Goal: Information Seeking & Learning: Understand process/instructions

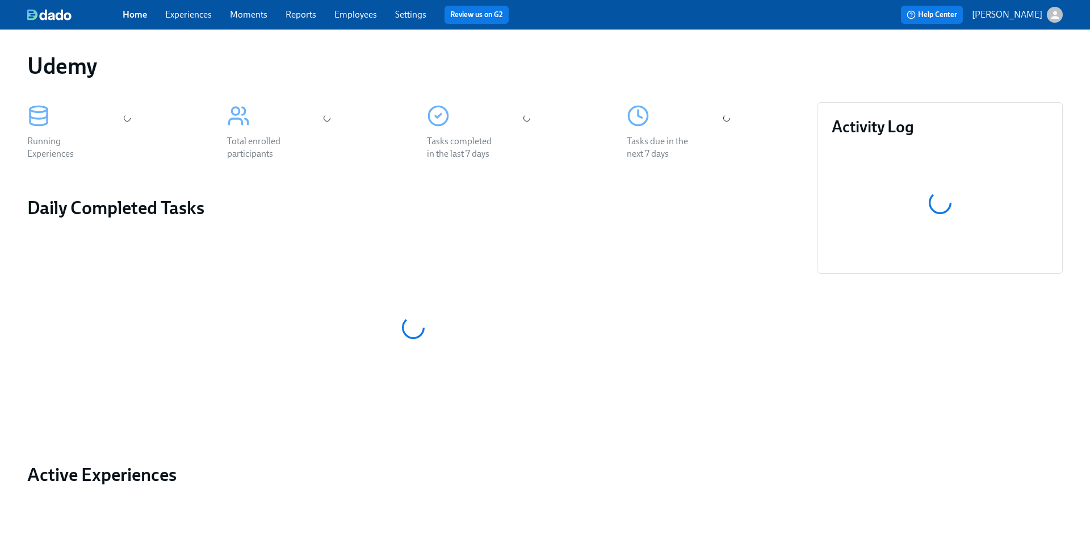
click at [189, 18] on link "Experiences" at bounding box center [188, 14] width 47 height 11
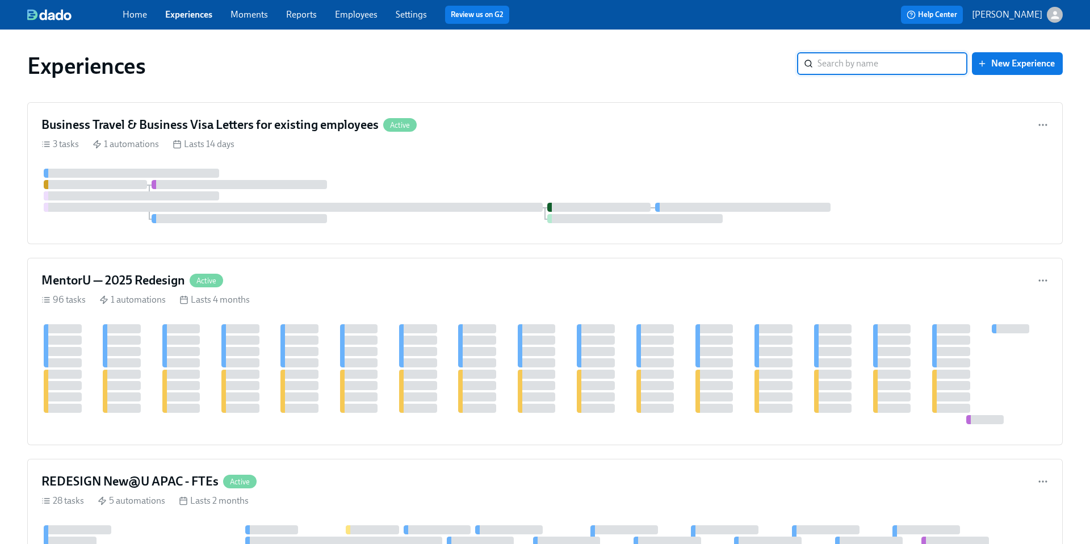
click at [835, 64] on input "search" at bounding box center [893, 63] width 150 height 23
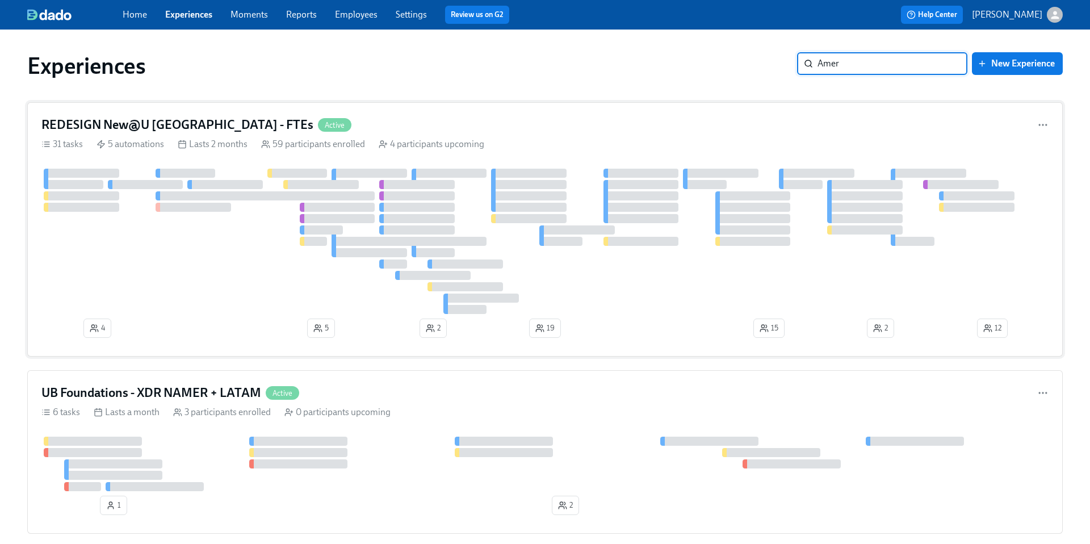
type input "Amer"
click at [162, 124] on h4 "REDESIGN New@U [GEOGRAPHIC_DATA] - FTEs" at bounding box center [177, 124] width 272 height 17
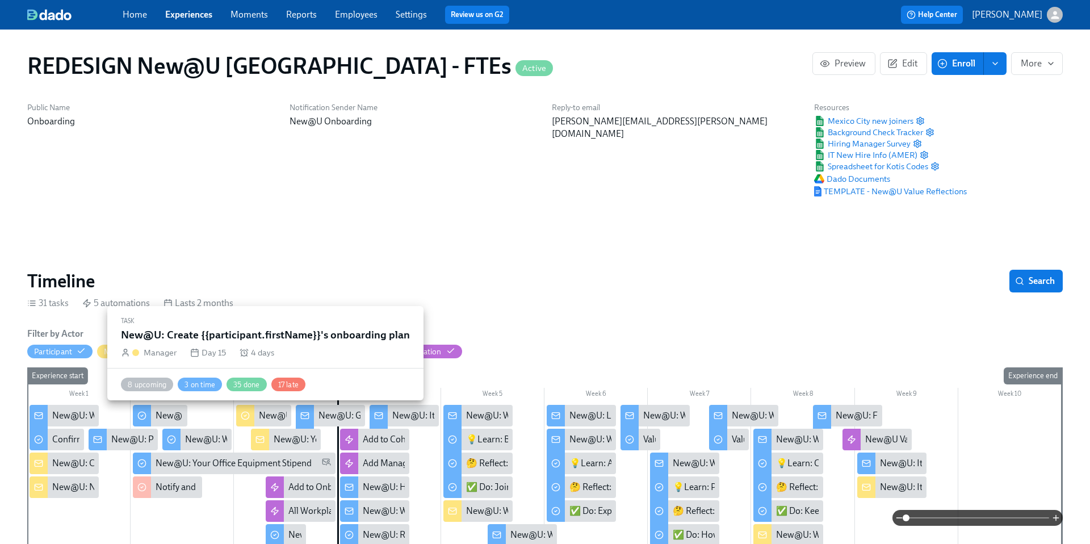
scroll to position [0, 7891]
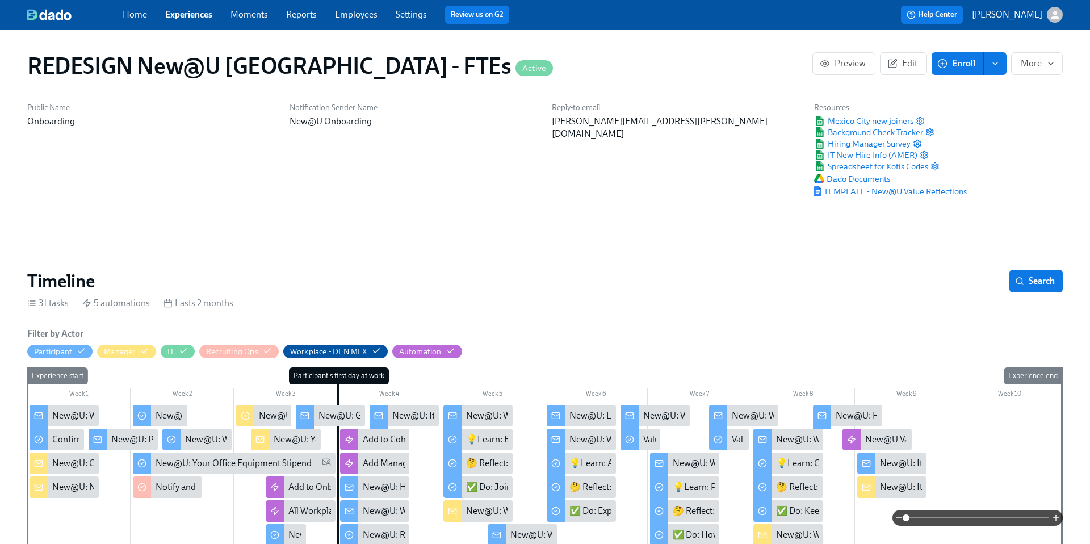
click at [286, 440] on div "New@U: Your New Hire's First 2 Days - What to Expect!" at bounding box center [380, 439] width 212 height 12
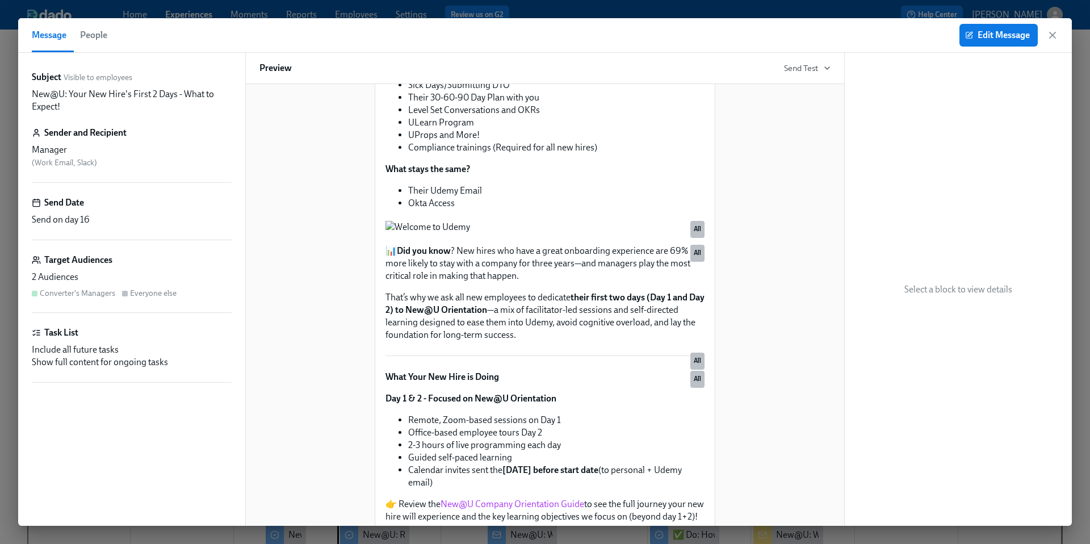
scroll to position [218, 0]
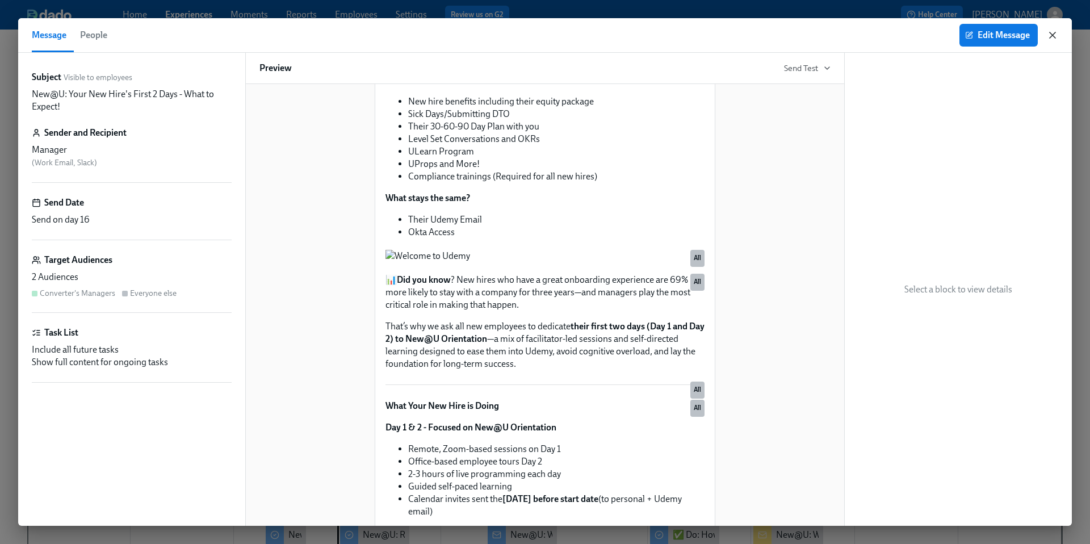
click at [1047, 39] on icon "button" at bounding box center [1052, 35] width 11 height 11
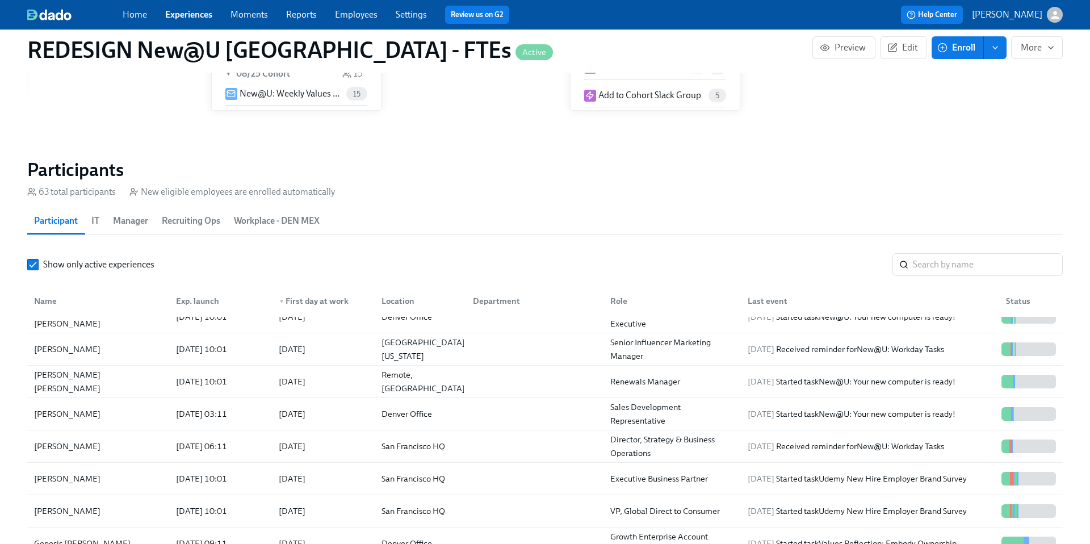
scroll to position [334, 0]
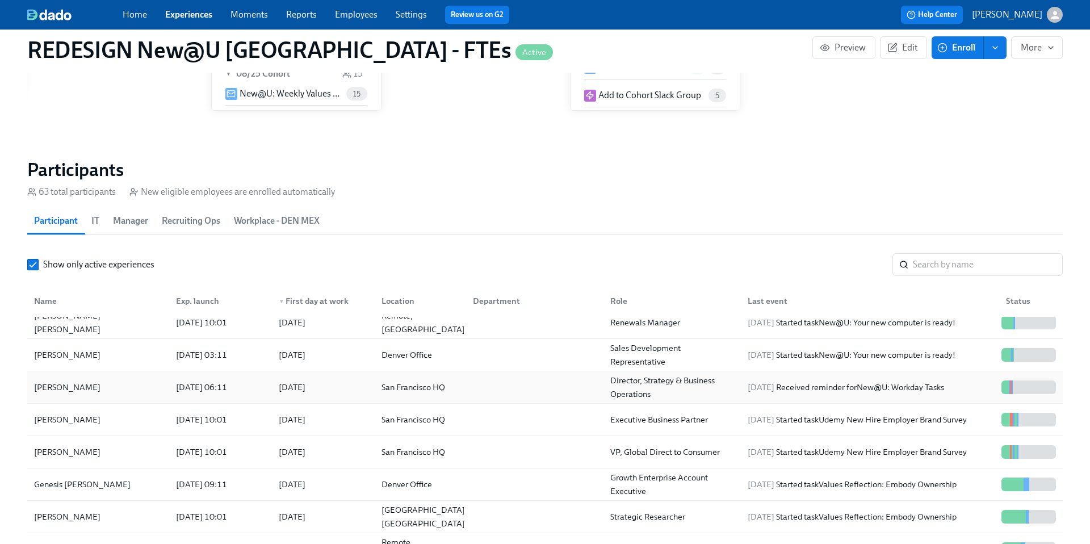
click at [36, 386] on div "[PERSON_NAME]" at bounding box center [68, 387] width 76 height 14
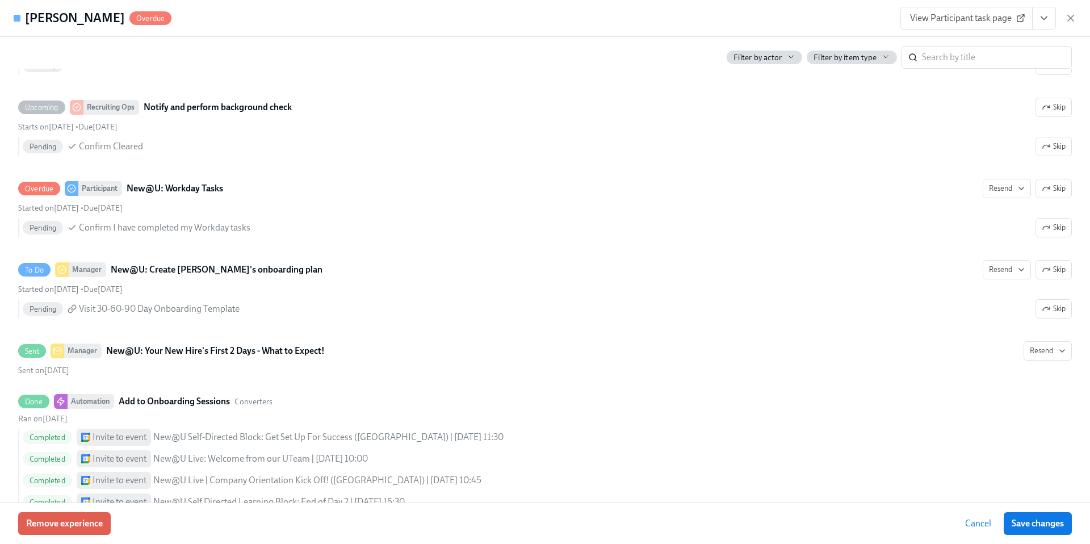
scroll to position [847, 0]
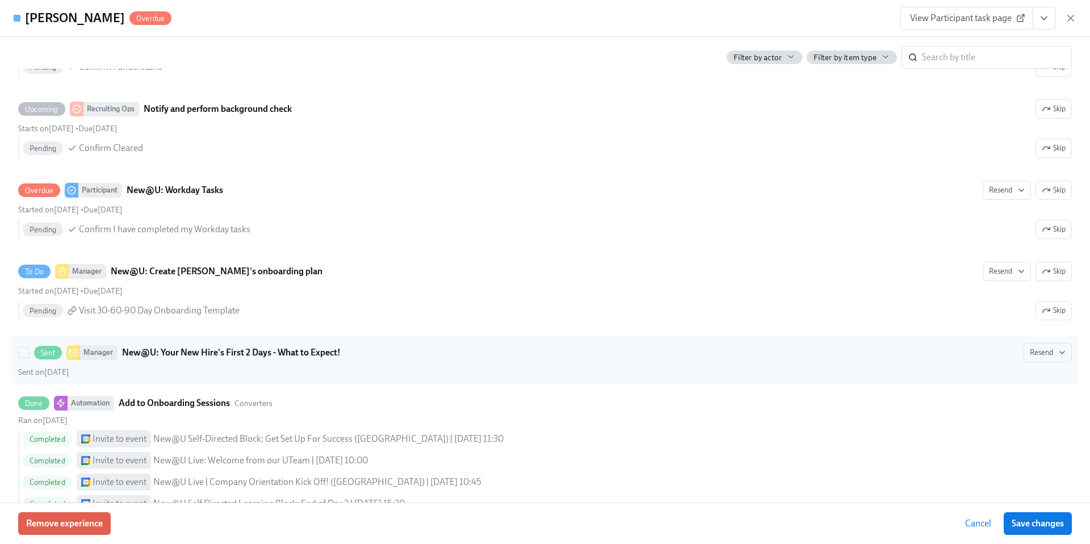
click at [221, 352] on strong "New@U: Your New Hire's First 2 Days - What to Expect!" at bounding box center [231, 353] width 219 height 14
click at [29, 352] on input "Sent Manager New@U: Your New Hire's First 2 Days - What to Expect! Resend Sent …" at bounding box center [24, 353] width 10 height 10
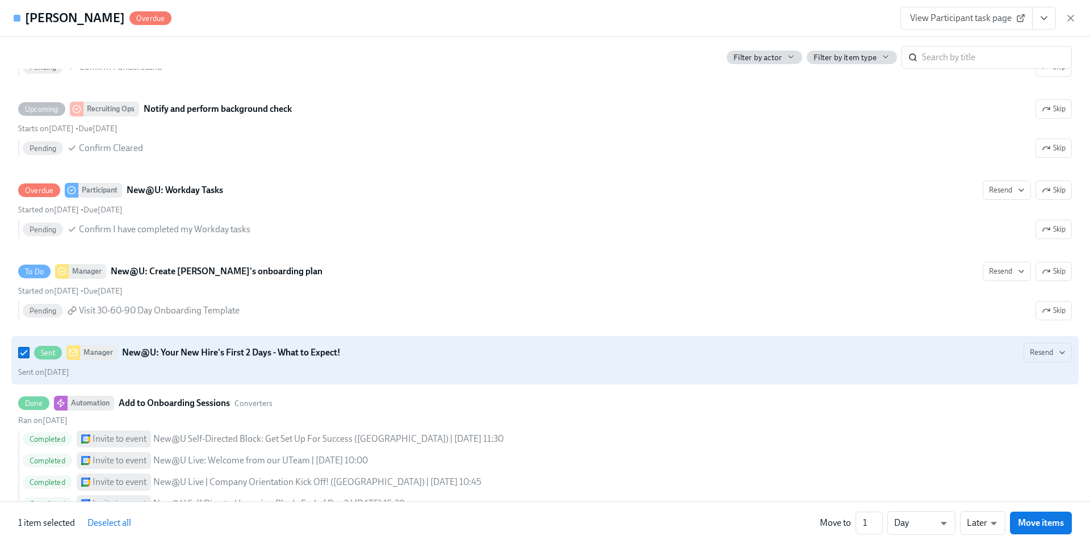
click at [221, 352] on strong "New@U: Your New Hire's First 2 Days - What to Expect!" at bounding box center [231, 353] width 219 height 14
click at [29, 352] on input "Sent Manager New@U: Your New Hire's First 2 Days - What to Expect! Resend Sent …" at bounding box center [24, 353] width 10 height 10
checkbox input "false"
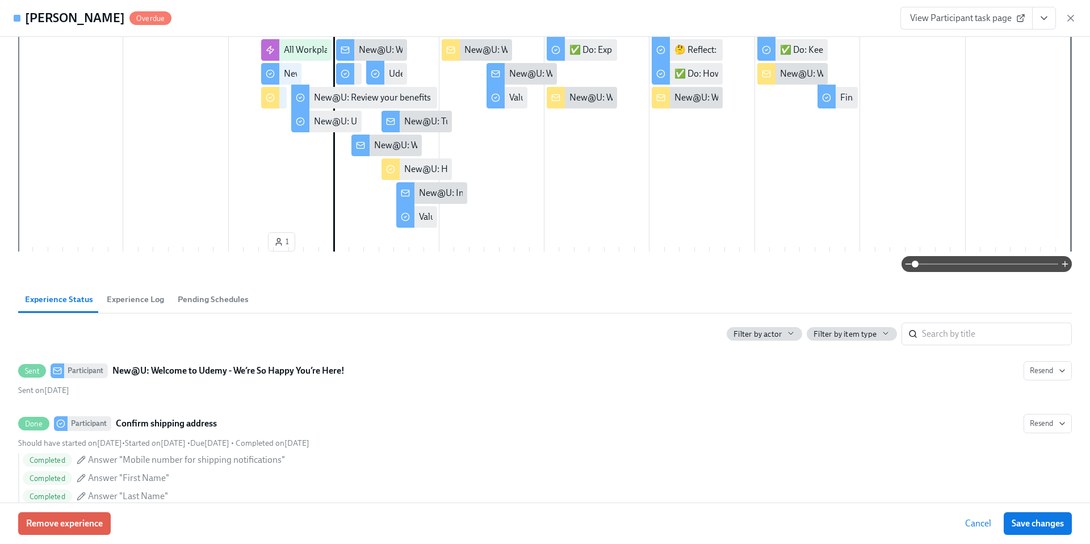
scroll to position [0, 0]
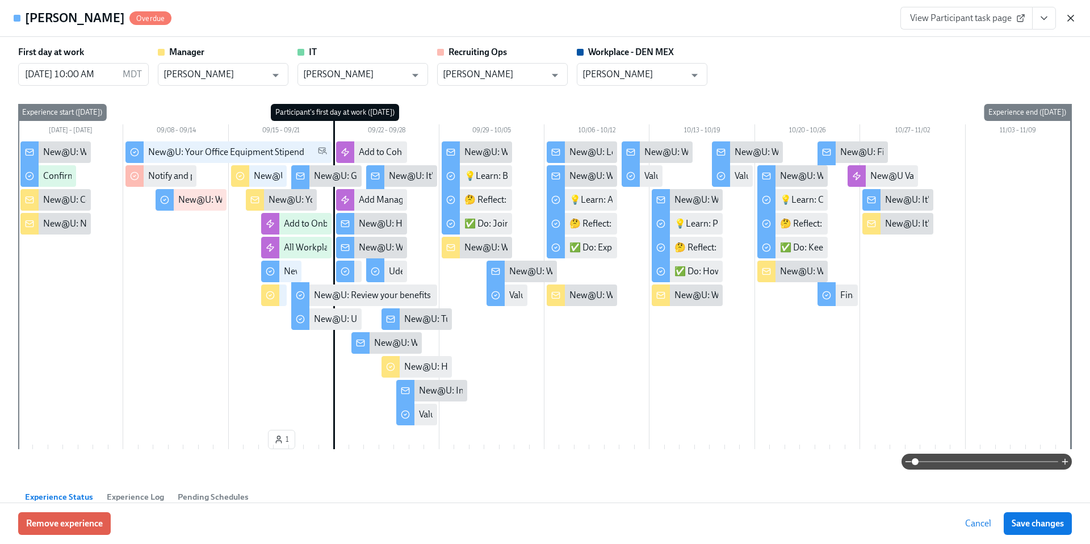
click at [1074, 21] on icon "button" at bounding box center [1070, 17] width 11 height 11
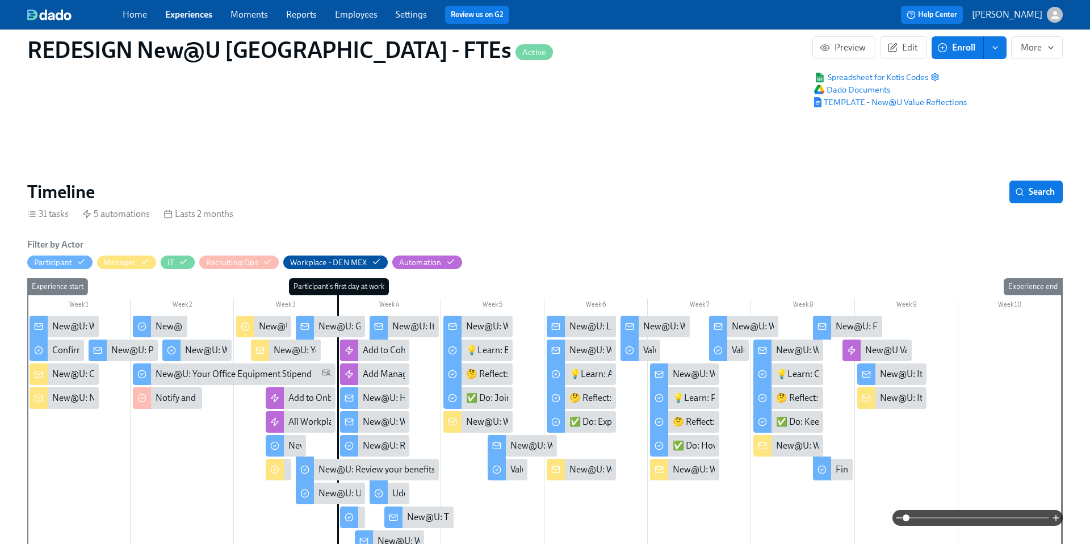
scroll to position [90, 0]
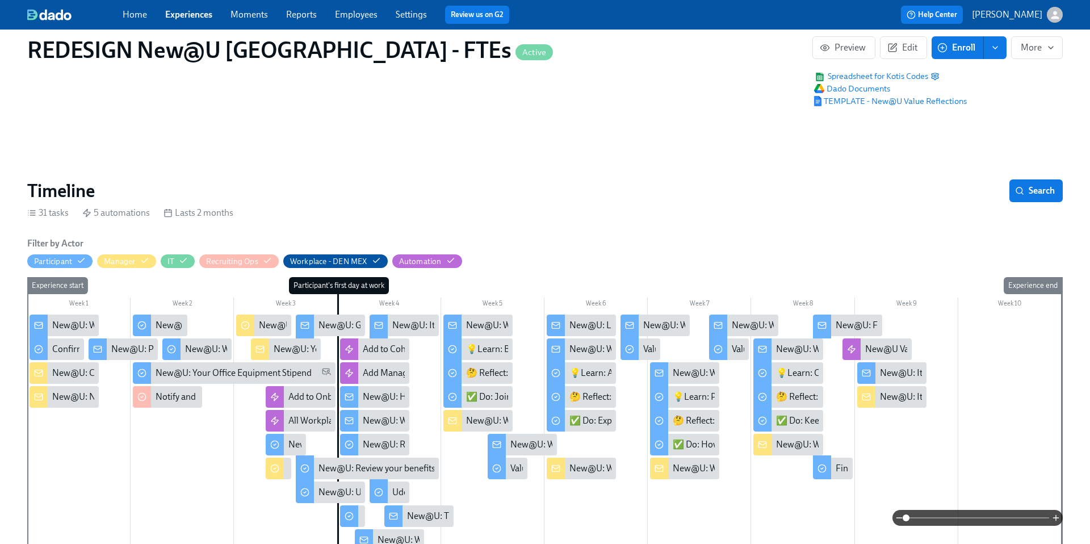
click at [287, 349] on div "New@U: Your New Hire's First 2 Days - What to Expect!" at bounding box center [380, 349] width 212 height 12
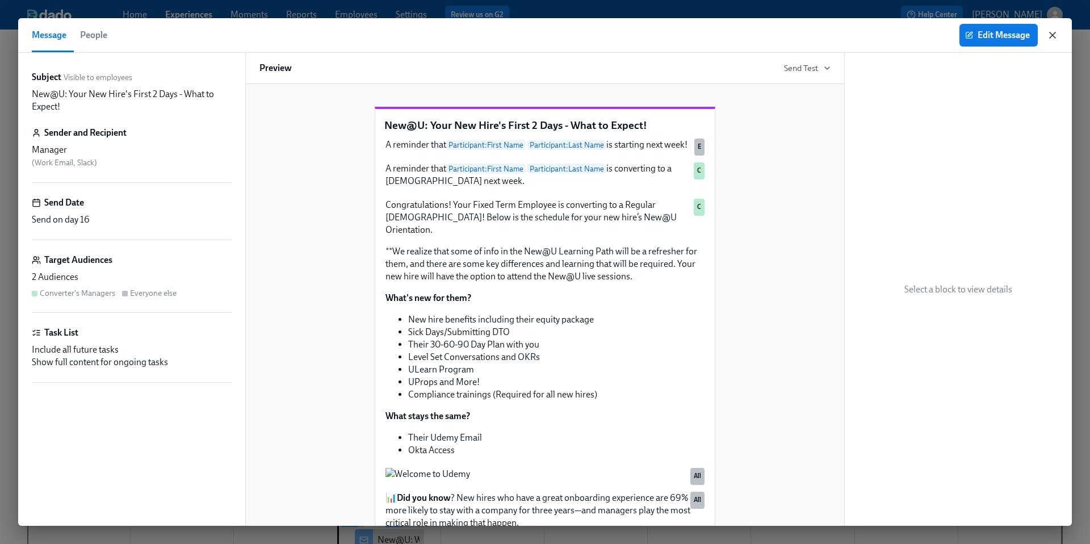
click at [1055, 35] on icon "button" at bounding box center [1052, 35] width 11 height 11
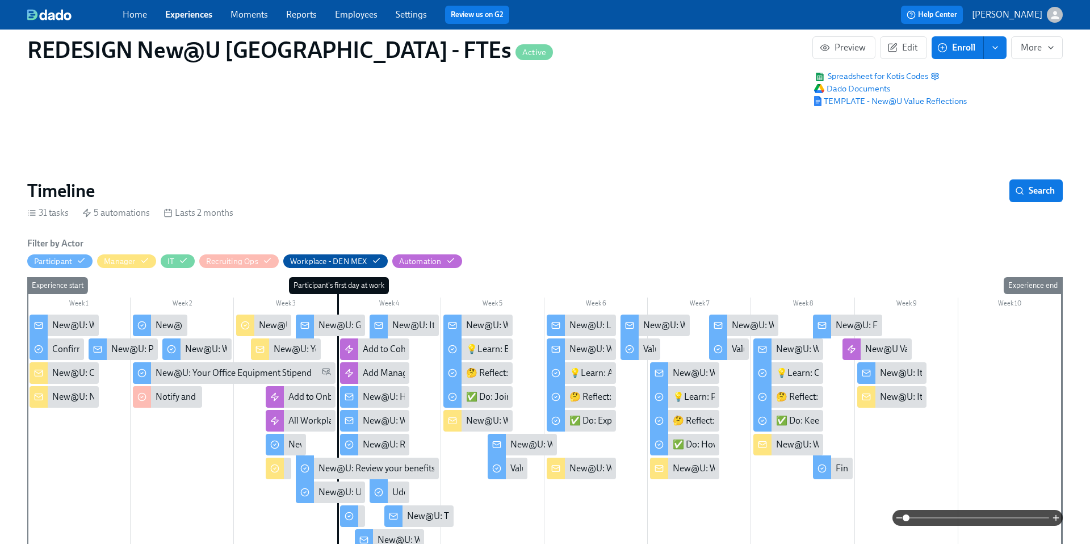
click at [305, 350] on div "New@U: Your New Hire's First 2 Days - What to Expect!" at bounding box center [380, 349] width 212 height 12
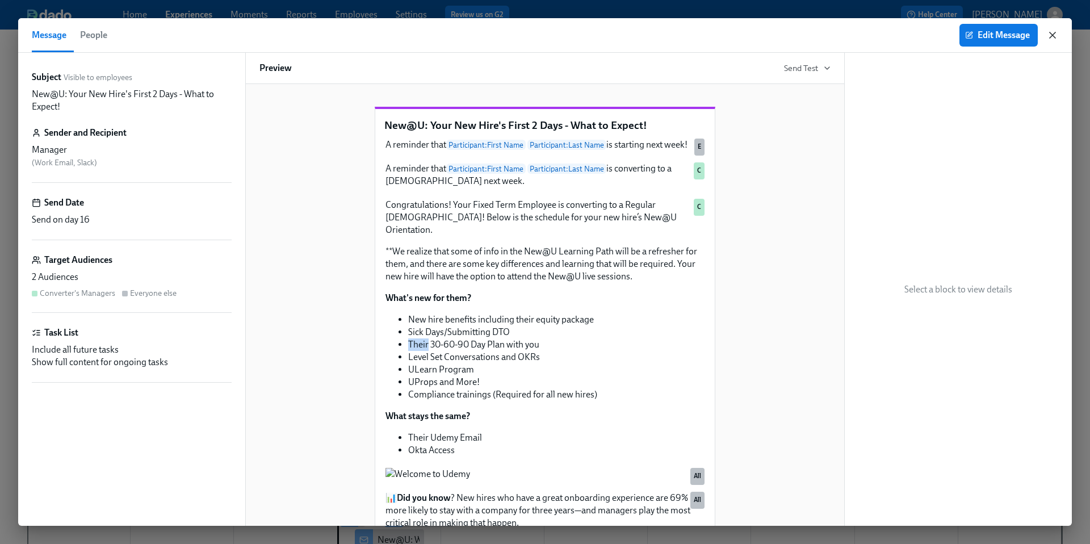
click at [1055, 37] on icon "button" at bounding box center [1053, 35] width 6 height 6
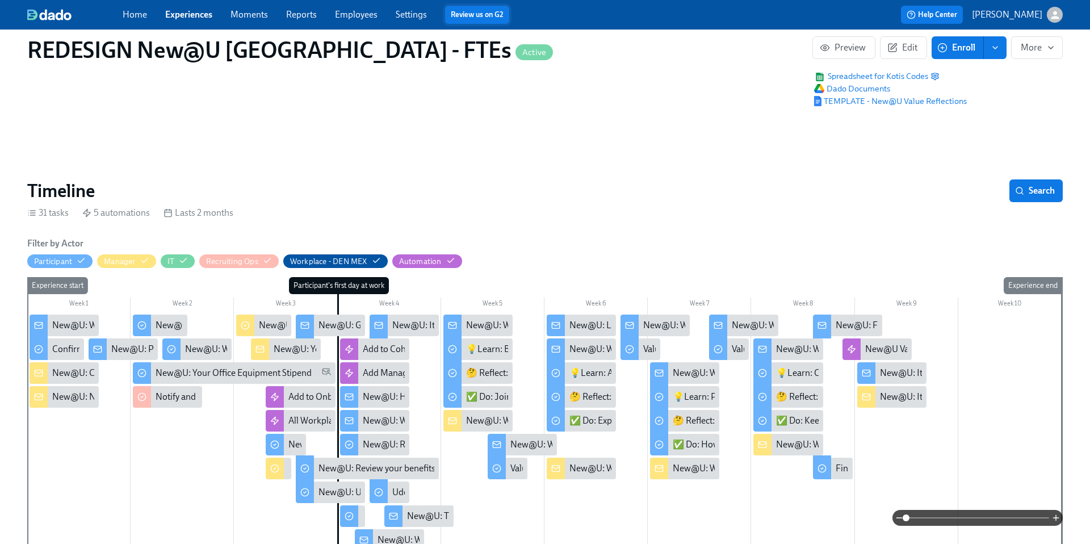
scroll to position [0, 9636]
